Goal: Task Accomplishment & Management: Use online tool/utility

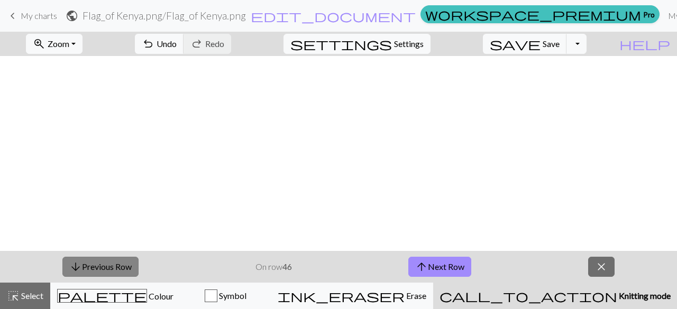
scroll to position [1212, 350]
click at [98, 262] on button "arrow_downward Previous Row" at bounding box center [100, 267] width 76 height 20
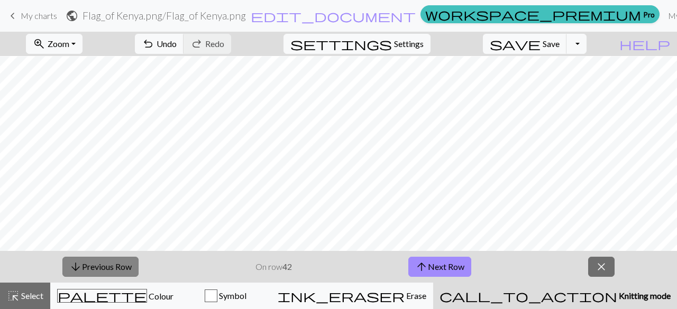
click at [98, 262] on button "arrow_downward Previous Row" at bounding box center [100, 267] width 76 height 20
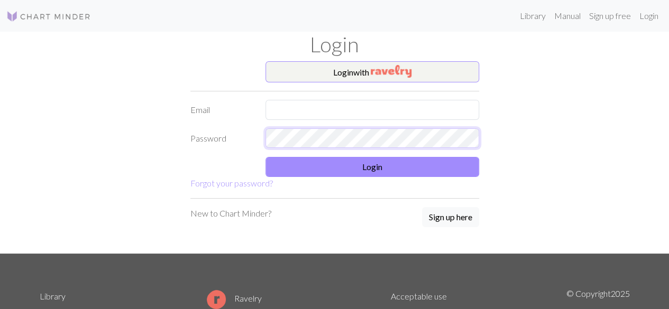
click at [368, 117] on form "Login with Email Password Login Forgot your password?" at bounding box center [334, 125] width 289 height 129
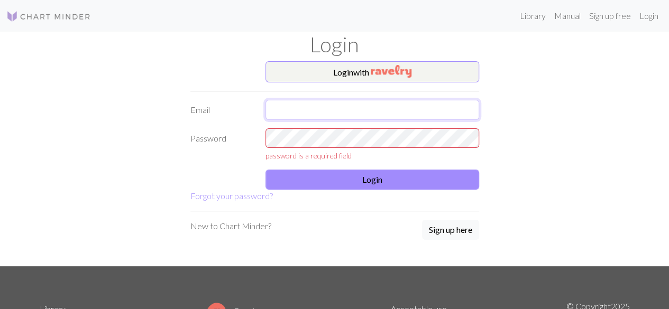
type input "[EMAIL_ADDRESS][DOMAIN_NAME]"
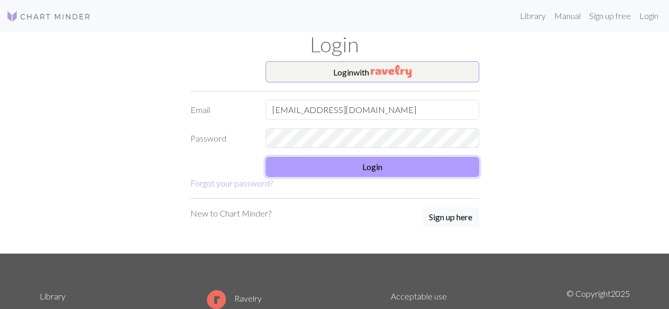
click at [364, 163] on button "Login" at bounding box center [373, 167] width 214 height 20
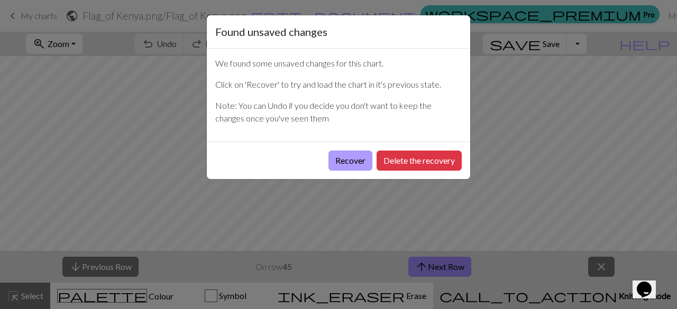
drag, startPoint x: 376, startPoint y: 159, endPoint x: 358, endPoint y: 164, distance: 18.7
click at [358, 164] on div "Recover Delete the recovery" at bounding box center [338, 161] width 263 height 38
click at [358, 164] on button "Recover" at bounding box center [350, 161] width 44 height 20
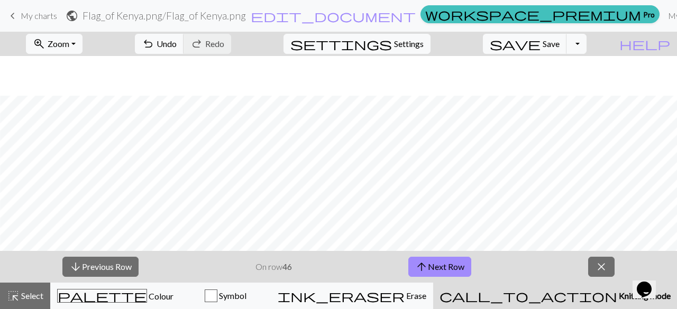
scroll to position [1402, 406]
drag, startPoint x: 61, startPoint y: 261, endPoint x: 75, endPoint y: 272, distance: 18.0
click at [75, 272] on div "arrow_downward Previous Row On row 46 arrow_upward Next Row close" at bounding box center [338, 267] width 677 height 32
click at [75, 272] on span "arrow_downward" at bounding box center [75, 267] width 13 height 15
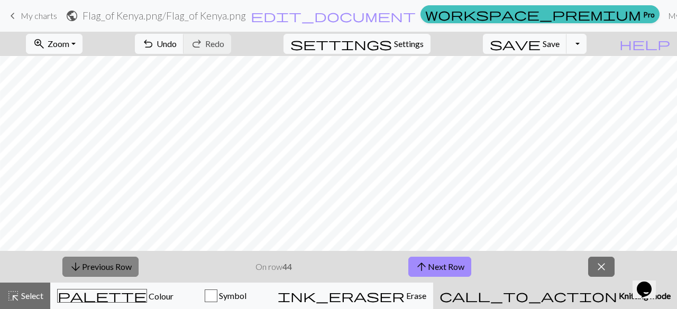
click at [75, 272] on span "arrow_downward" at bounding box center [75, 267] width 13 height 15
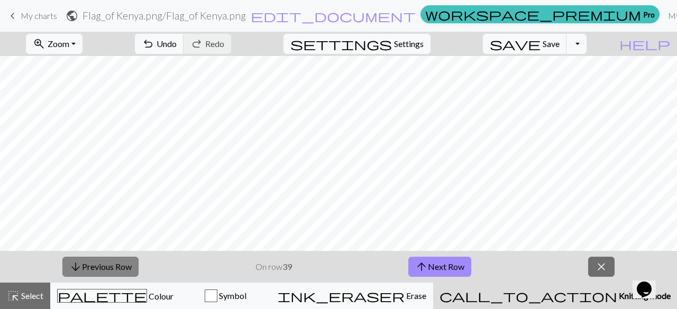
click at [75, 272] on span "arrow_downward" at bounding box center [75, 267] width 13 height 15
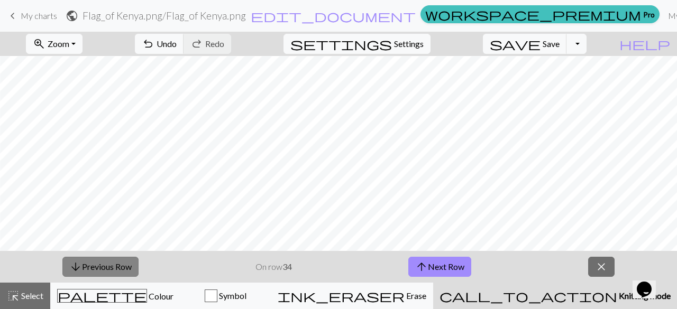
click at [75, 272] on span "arrow_downward" at bounding box center [75, 267] width 13 height 15
click at [428, 269] on button "arrow_upward Next Row" at bounding box center [439, 267] width 63 height 20
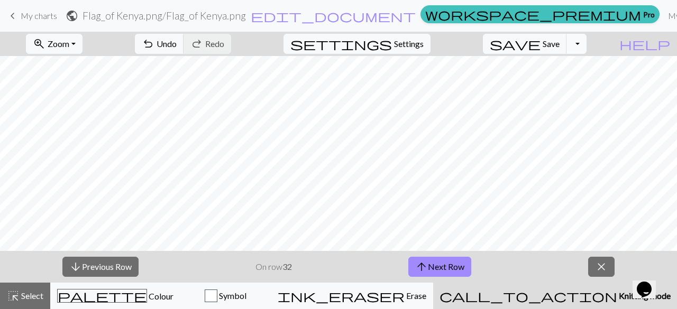
click at [583, 46] on button "Toggle Dropdown" at bounding box center [577, 44] width 20 height 20
click at [567, 49] on button "save Save Save" at bounding box center [525, 44] width 84 height 20
